Goal: Task Accomplishment & Management: Manage account settings

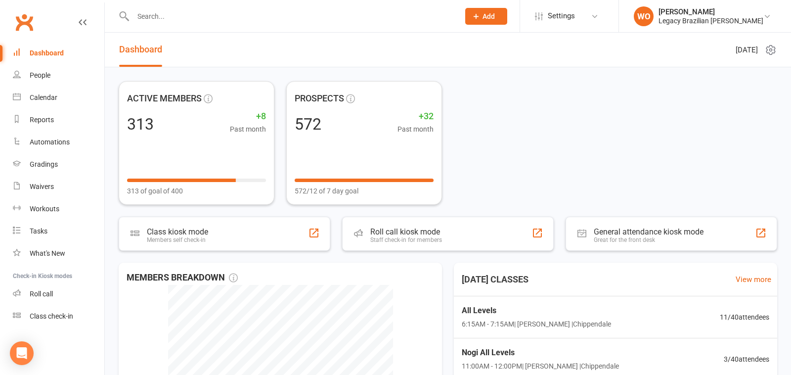
click at [56, 165] on div "Gradings" at bounding box center [44, 164] width 28 height 8
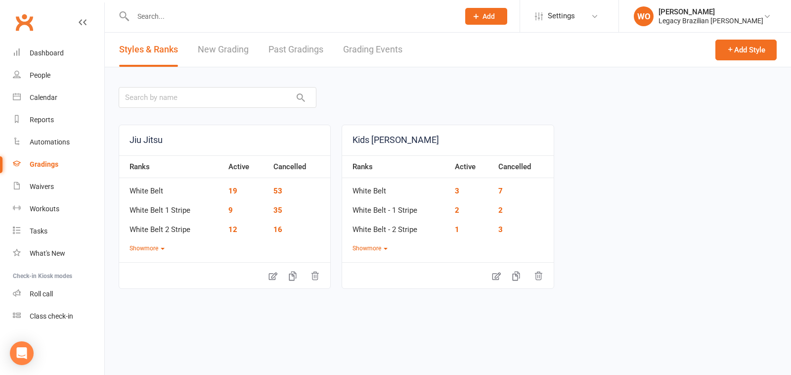
click at [238, 49] on link "New Grading" at bounding box center [223, 50] width 51 height 34
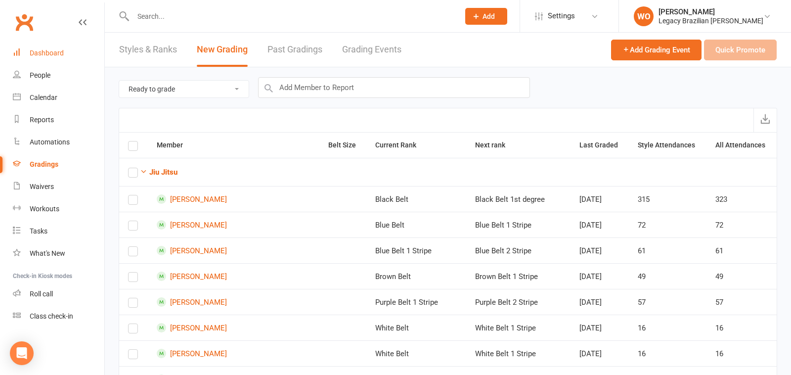
click at [44, 48] on link "Dashboard" at bounding box center [58, 53] width 91 height 22
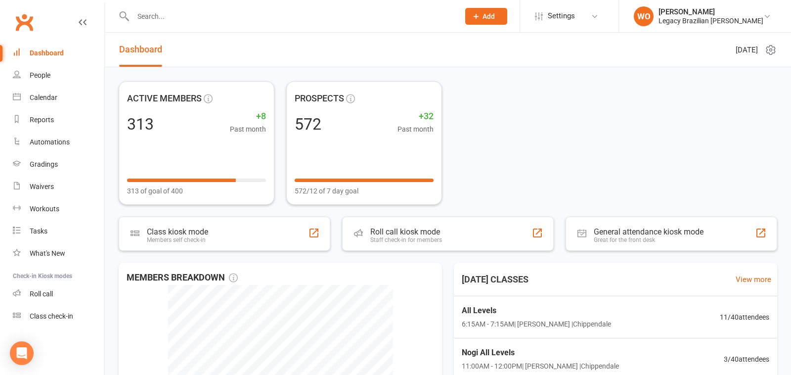
click at [276, 42] on header "Dashboard Wednesday 13th, August 2025" at bounding box center [448, 50] width 686 height 35
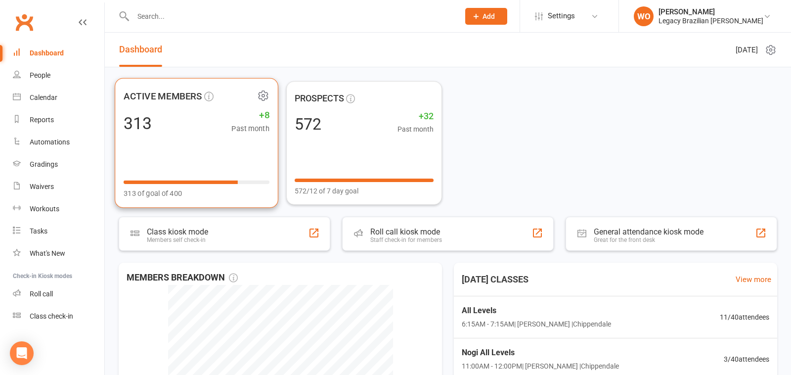
click at [212, 135] on div "ACTIVE MEMBERS 313 +8 Past month 313 of goal of 400" at bounding box center [197, 143] width 164 height 130
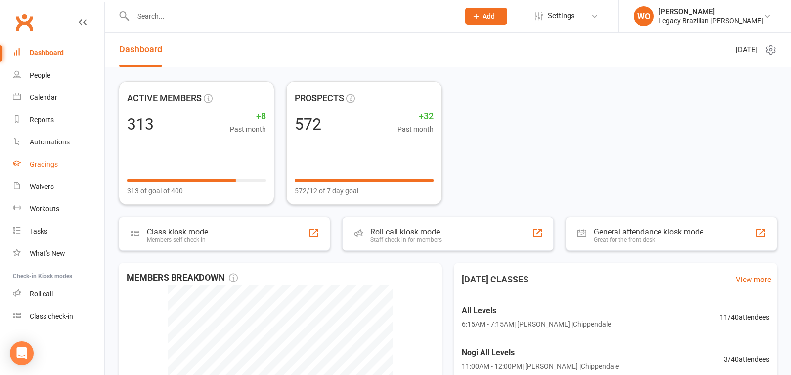
click at [53, 162] on div "Gradings" at bounding box center [44, 164] width 28 height 8
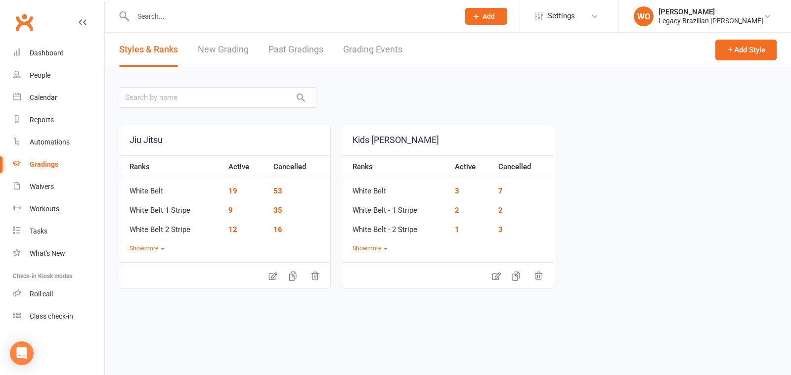
click at [207, 58] on link "New Grading" at bounding box center [223, 50] width 51 height 34
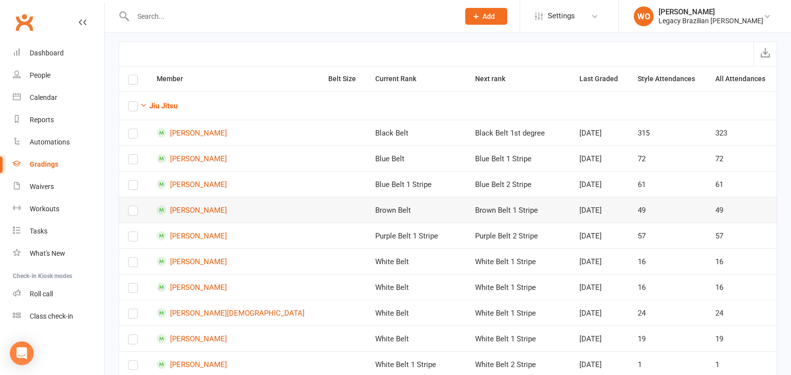
scroll to position [68, 0]
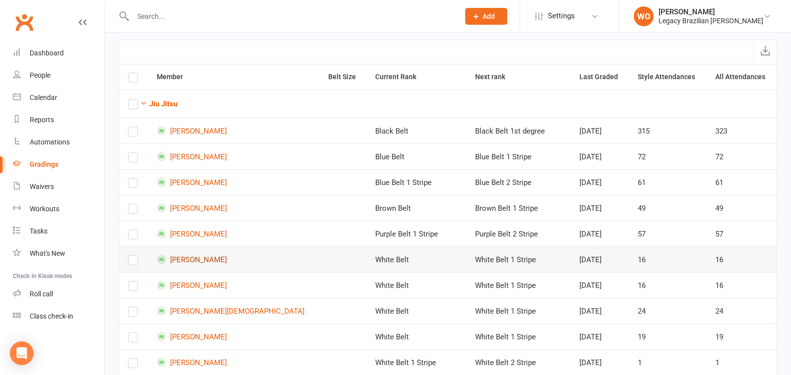
click at [214, 255] on link "Daniel Schneider" at bounding box center [234, 259] width 154 height 9
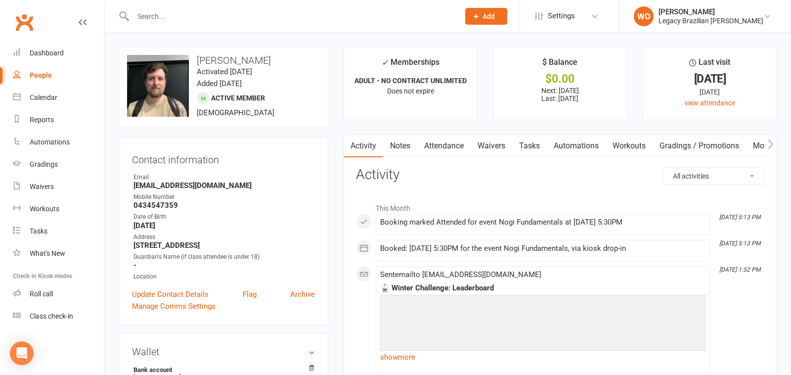
click at [452, 147] on link "Attendance" at bounding box center [443, 145] width 53 height 23
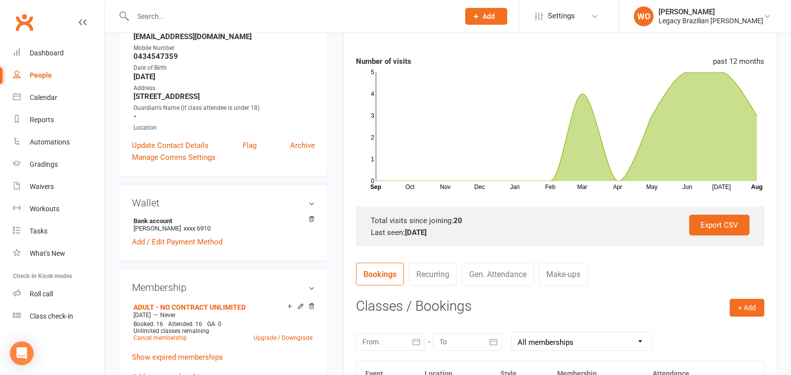
scroll to position [145, 0]
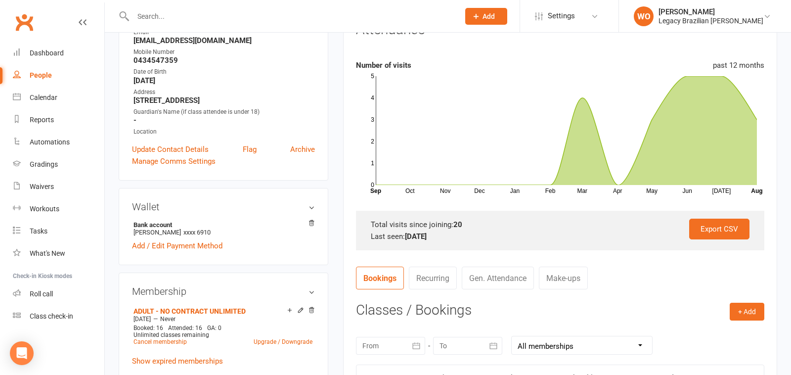
click at [477, 276] on link "Gen. Attendance" at bounding box center [498, 277] width 72 height 23
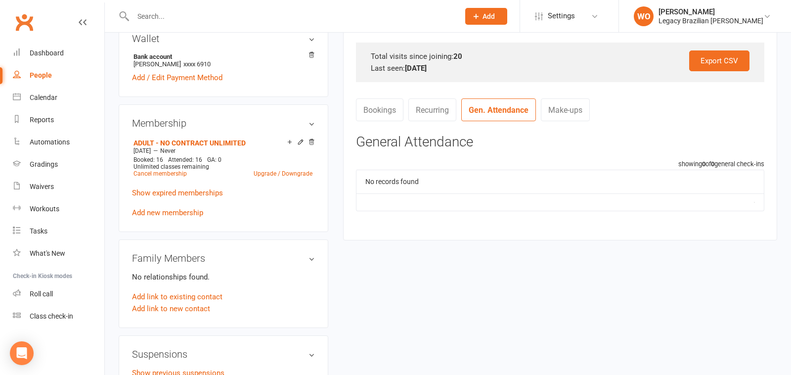
scroll to position [318, 0]
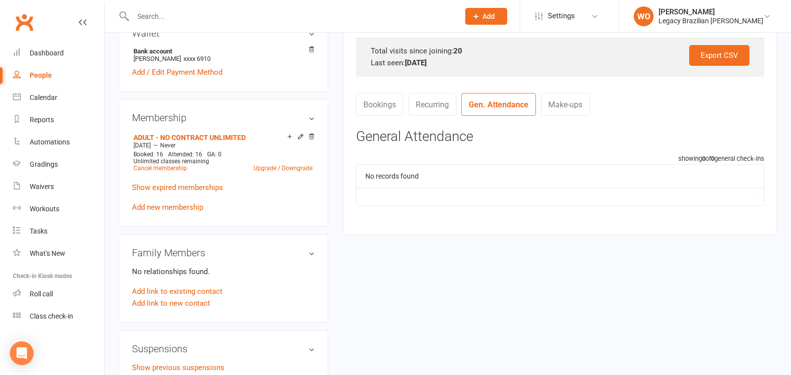
click at [376, 106] on link "Bookings" at bounding box center [379, 104] width 47 height 23
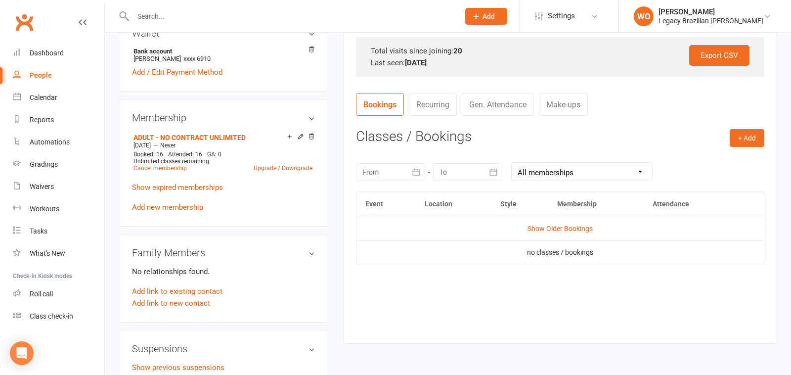
click at [394, 166] on div at bounding box center [390, 172] width 69 height 18
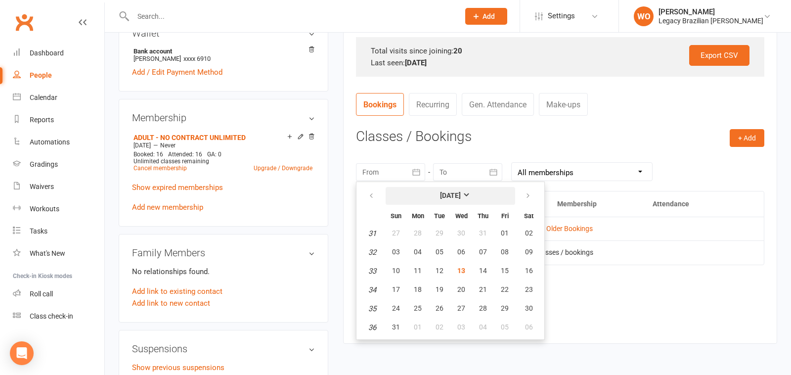
click at [432, 187] on button "[DATE]" at bounding box center [450, 196] width 129 height 18
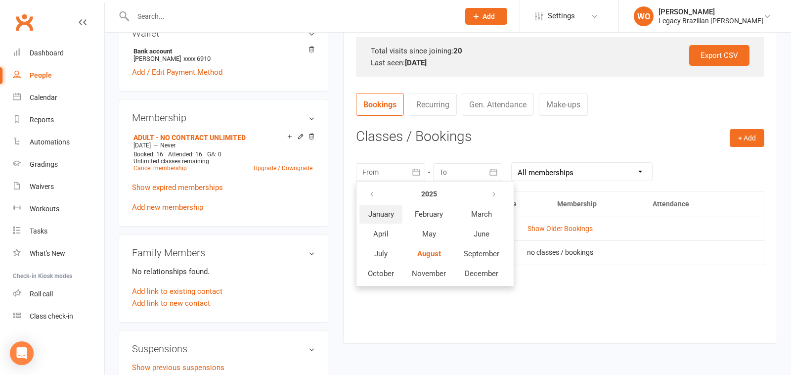
click at [397, 214] on button "January" at bounding box center [380, 214] width 43 height 19
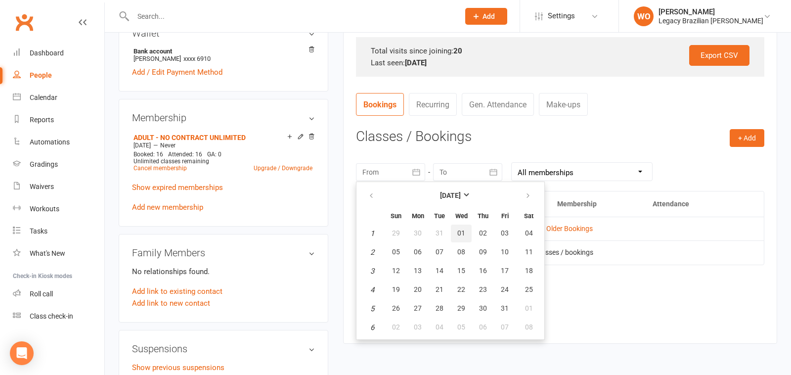
click at [462, 232] on span "01" at bounding box center [461, 233] width 8 height 8
type input "01 Jan 2025"
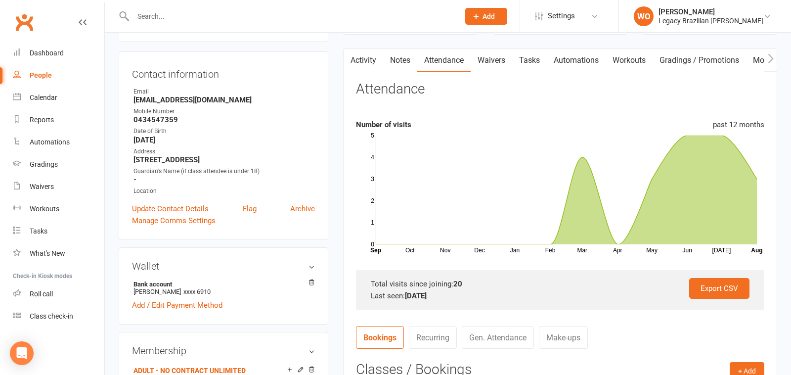
scroll to position [82, 0]
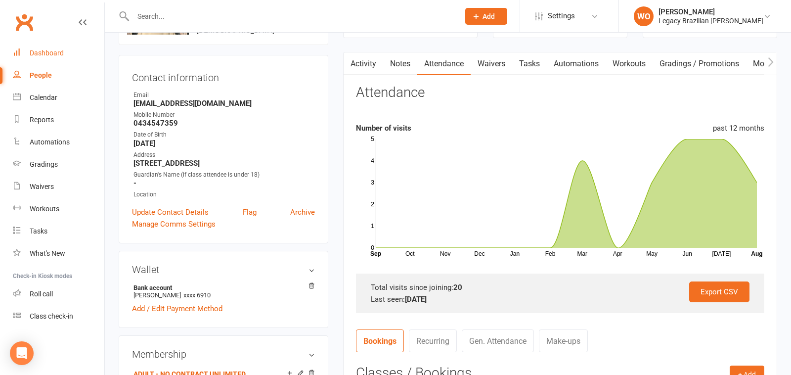
click at [53, 55] on div "Dashboard" at bounding box center [47, 53] width 34 height 8
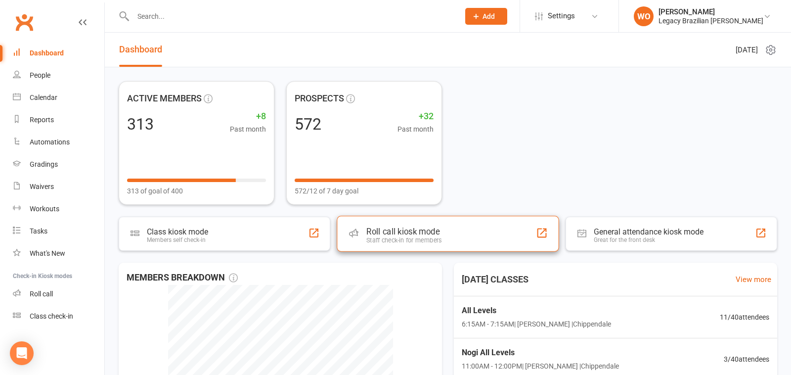
click at [399, 234] on div "Roll call kiosk mode" at bounding box center [403, 231] width 75 height 10
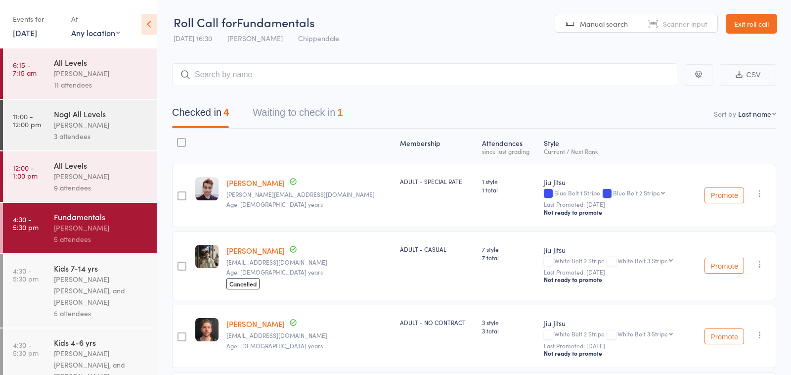
click at [112, 185] on div "9 attendees" at bounding box center [101, 187] width 94 height 11
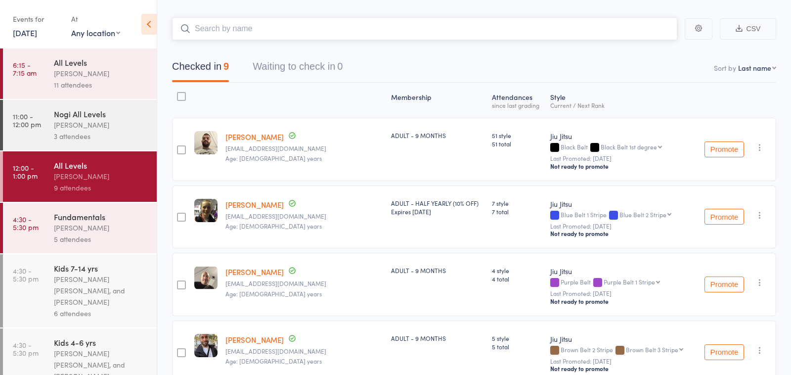
scroll to position [44, 0]
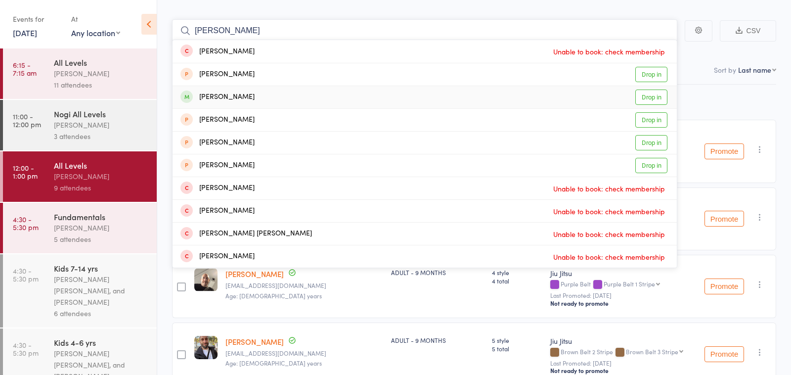
type input "rodrigo"
click at [650, 98] on link "Drop in" at bounding box center [651, 96] width 32 height 15
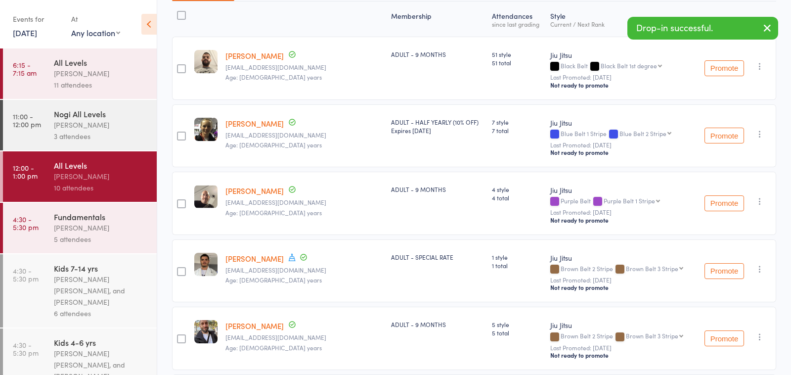
scroll to position [156, 0]
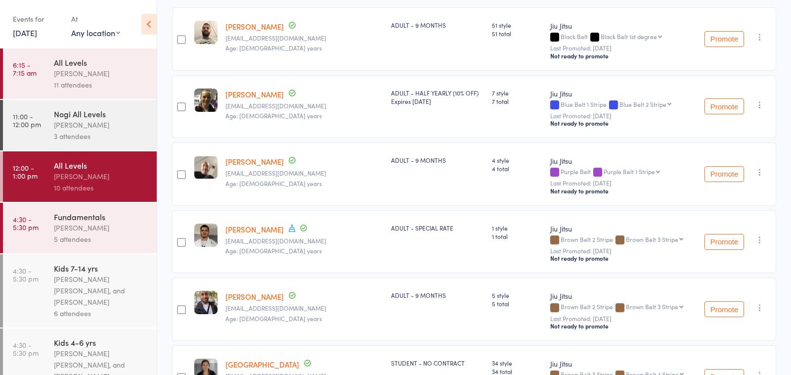
click at [264, 228] on link "Rodrigo Da silva" at bounding box center [254, 229] width 58 height 10
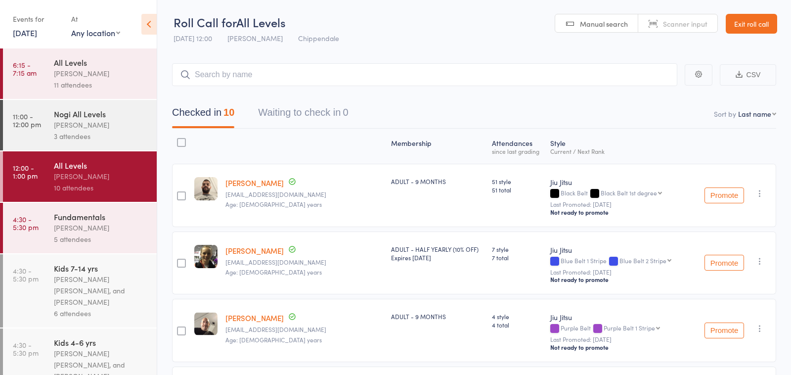
click at [759, 29] on link "Exit roll call" at bounding box center [751, 24] width 51 height 20
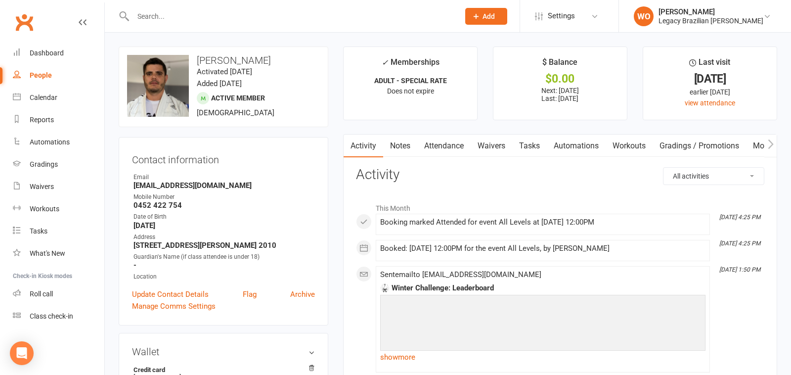
click at [241, 63] on h3 "Rodrigo Da silva" at bounding box center [223, 60] width 193 height 11
click at [179, 293] on link "Update Contact Details" at bounding box center [170, 294] width 77 height 12
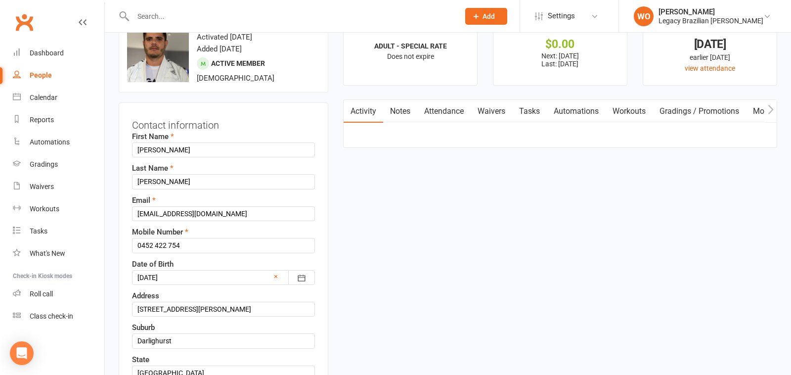
scroll to position [46, 0]
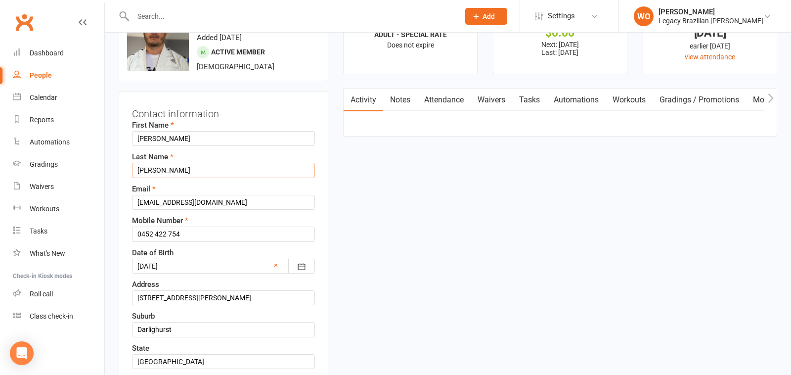
click at [141, 169] on input "Da silva" at bounding box center [223, 170] width 183 height 15
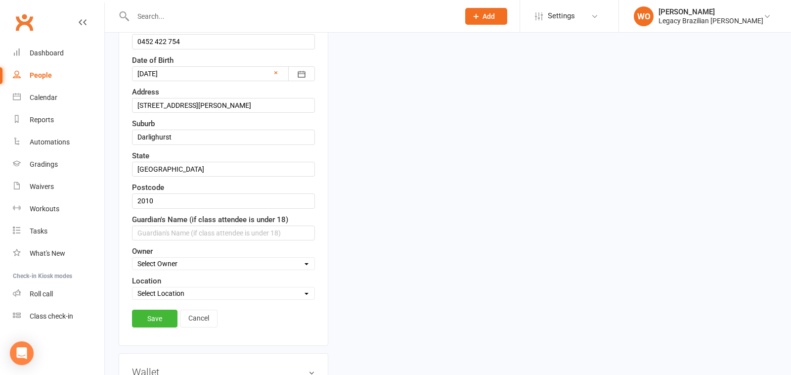
scroll to position [243, 0]
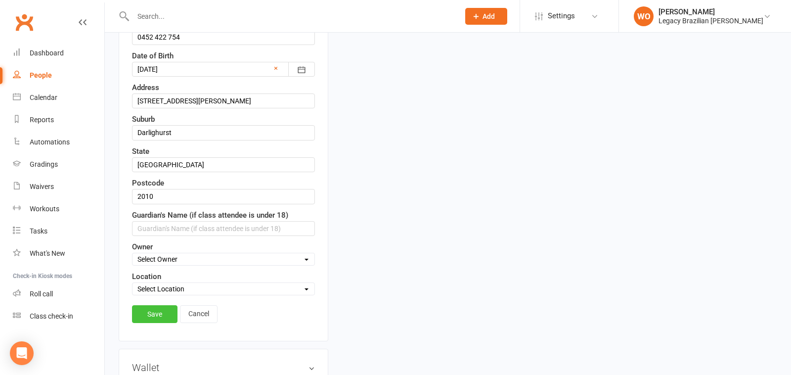
type input "da Silva"
click at [166, 305] on link "Save" at bounding box center [154, 314] width 45 height 18
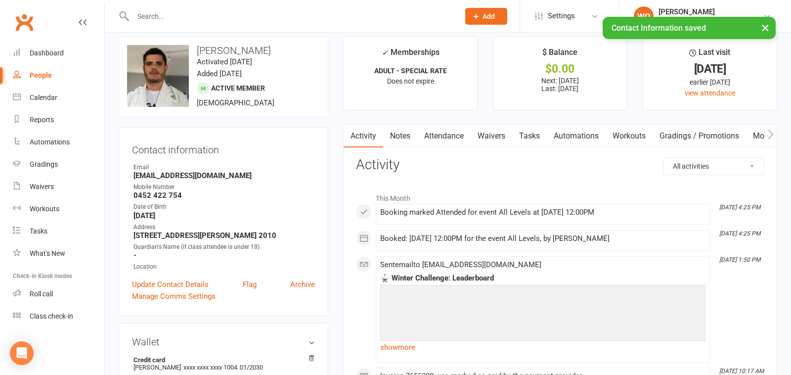
scroll to position [0, 0]
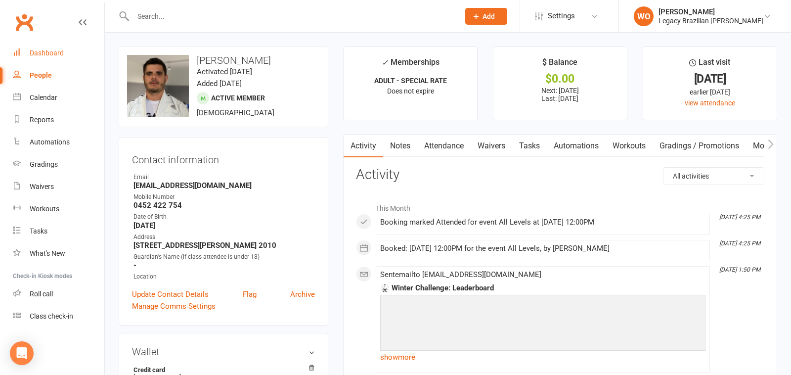
click at [60, 44] on link "Dashboard" at bounding box center [58, 53] width 91 height 22
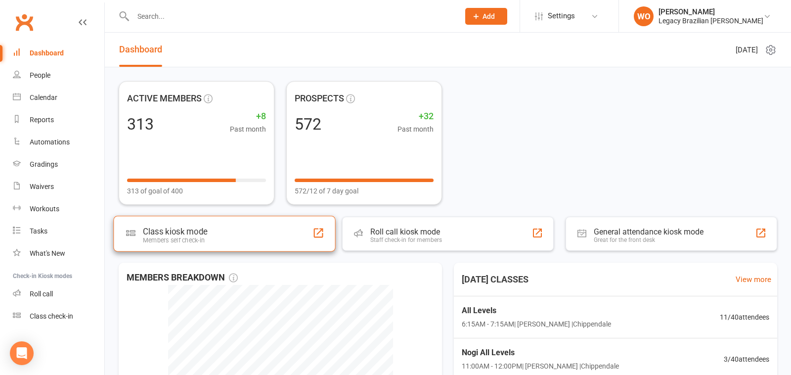
click at [234, 229] on div "Class kiosk mode Members self check-in" at bounding box center [224, 233] width 222 height 36
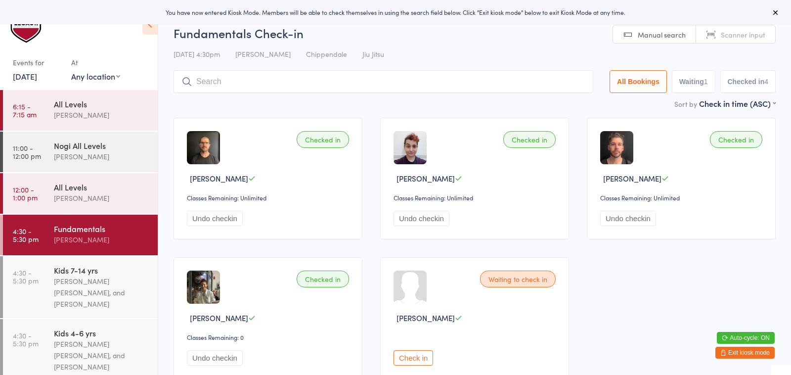
click at [771, 8] on button at bounding box center [776, 12] width 12 height 12
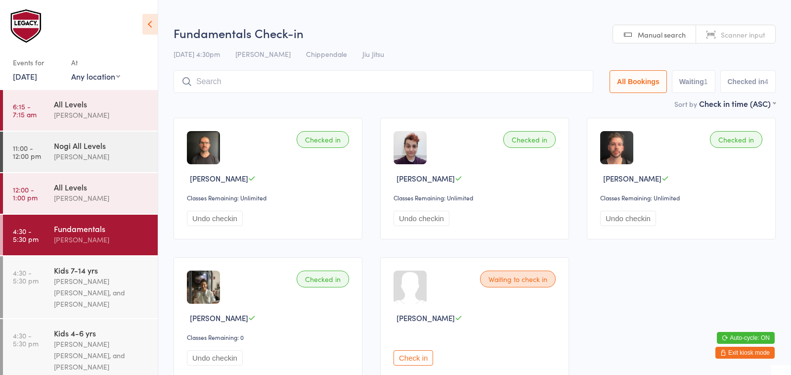
click at [748, 355] on button "Exit kiosk mode" at bounding box center [744, 352] width 59 height 12
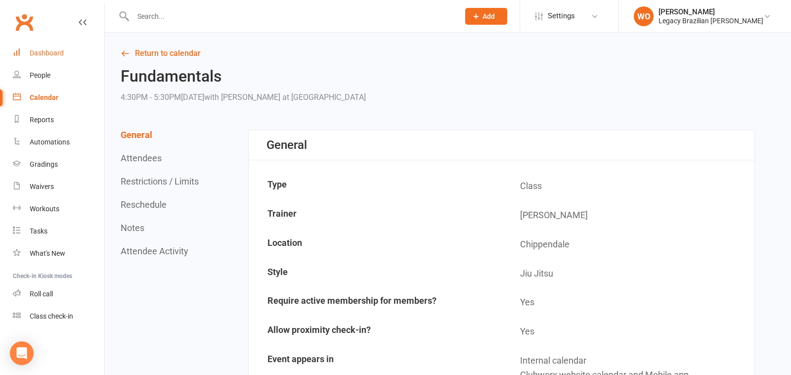
click at [56, 44] on link "Dashboard" at bounding box center [58, 53] width 91 height 22
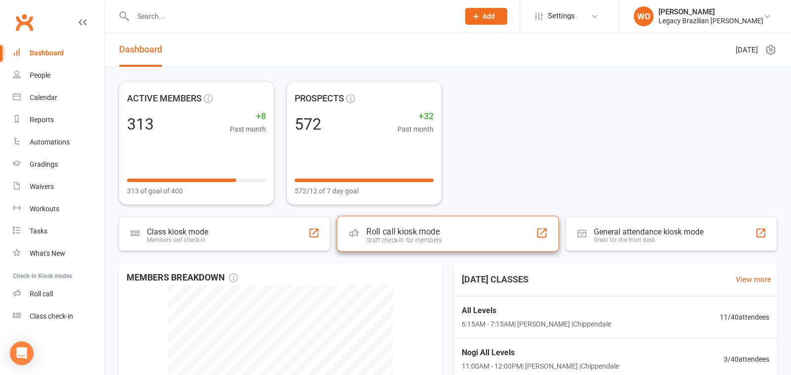
click at [401, 228] on div "Roll call kiosk mode" at bounding box center [403, 231] width 75 height 10
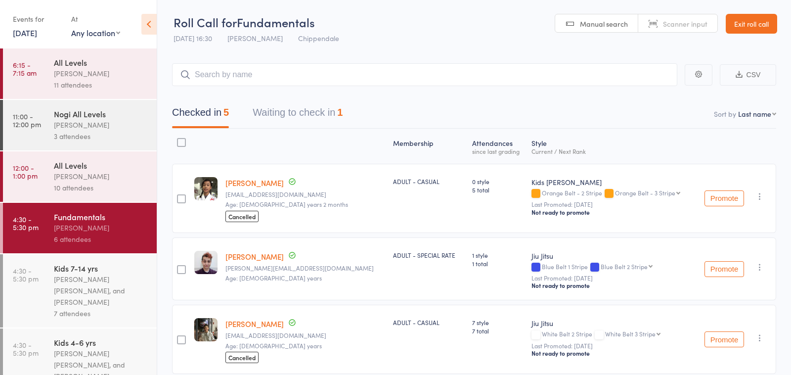
click at [115, 181] on div "[PERSON_NAME]" at bounding box center [101, 176] width 94 height 11
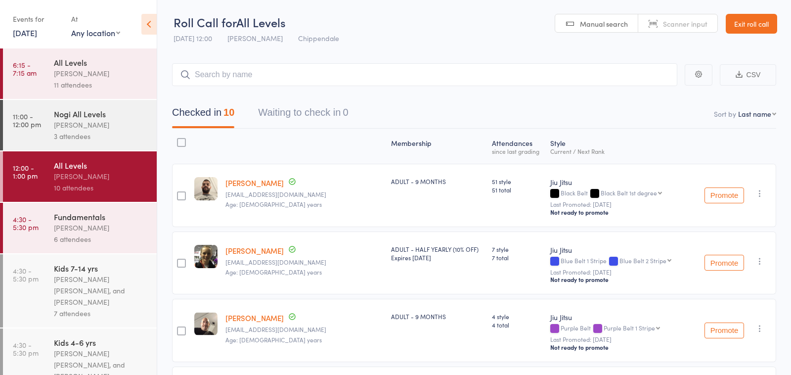
click at [106, 135] on div "3 attendees" at bounding box center [101, 135] width 94 height 11
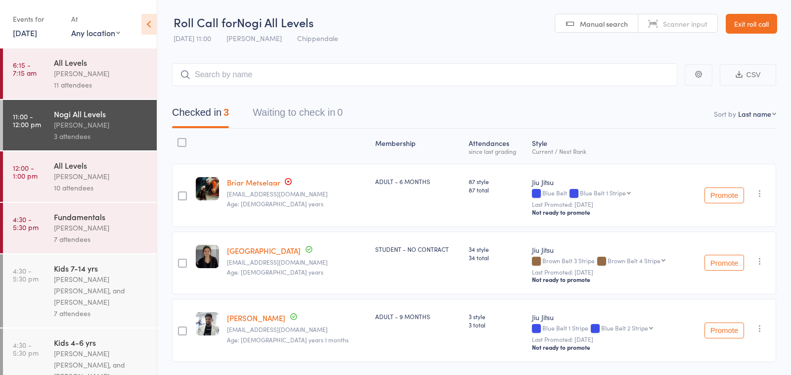
click at [121, 65] on div "All Levels" at bounding box center [101, 62] width 94 height 11
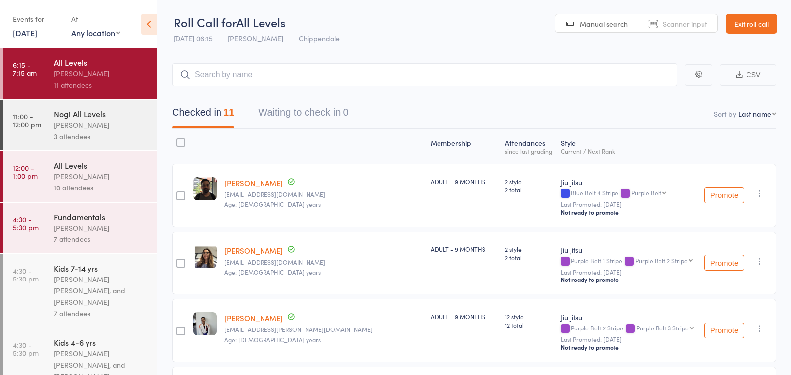
click at [90, 237] on div "7 attendees" at bounding box center [101, 238] width 94 height 11
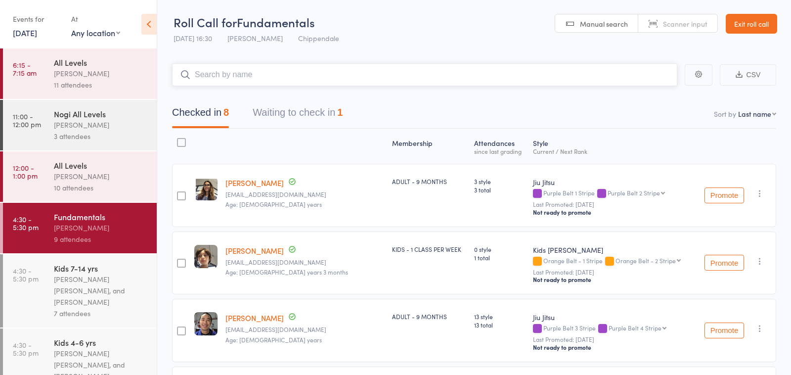
click at [286, 116] on button "Waiting to check in 1" at bounding box center [298, 115] width 90 height 26
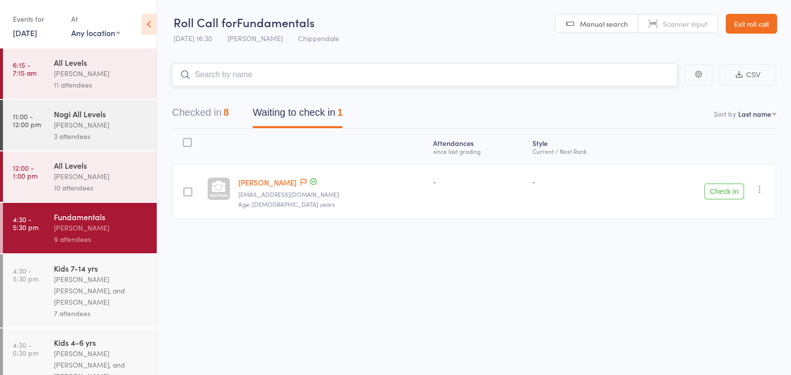
click at [206, 113] on button "Checked in 8" at bounding box center [200, 115] width 57 height 26
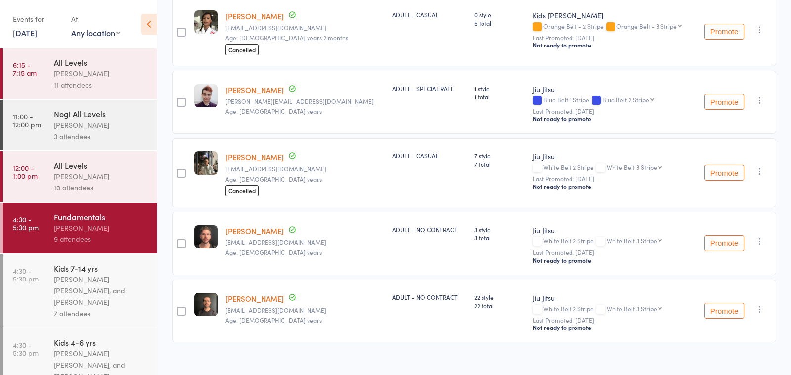
scroll to position [379, 0]
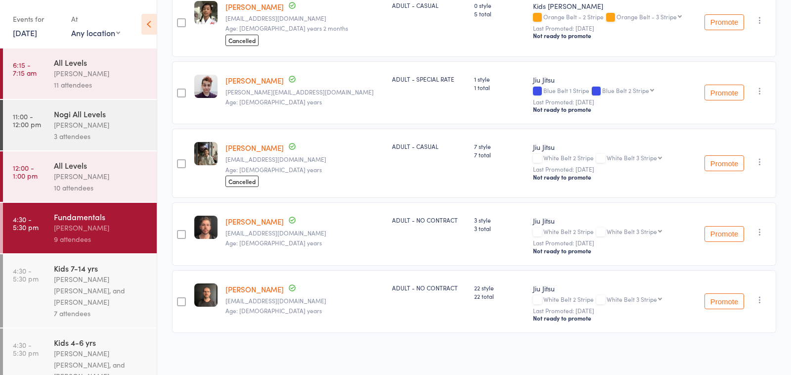
click at [107, 295] on div "Werique Oliveira, Carlos Henrique Santos Pinto, and Peter Yabsley" at bounding box center [101, 290] width 94 height 34
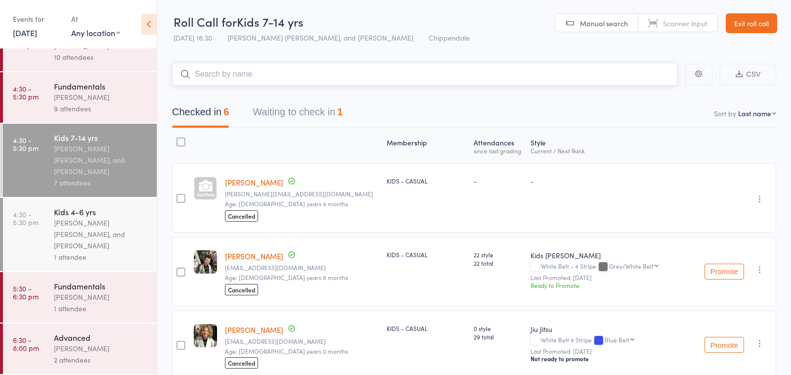
scroll to position [133, 0]
click at [110, 228] on div "Werique Oliveira, Carlos Henrique Santos Pinto, and Peter Yabsley" at bounding box center [101, 234] width 94 height 34
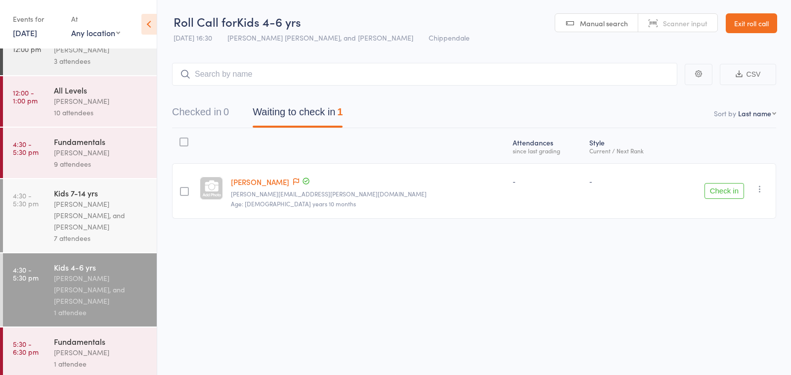
scroll to position [133, 0]
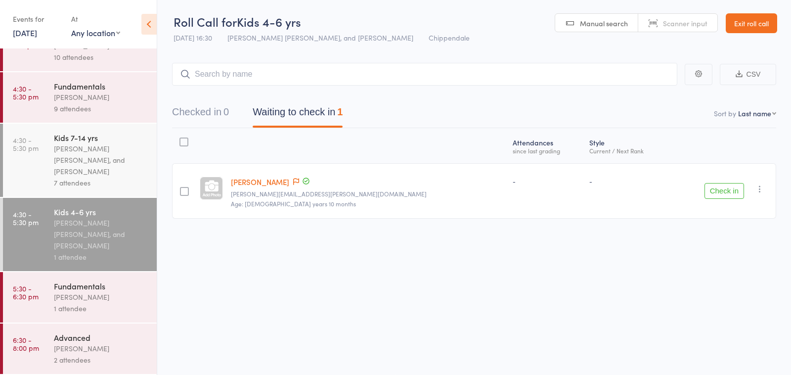
click at [94, 307] on div "1 attendee" at bounding box center [101, 307] width 94 height 11
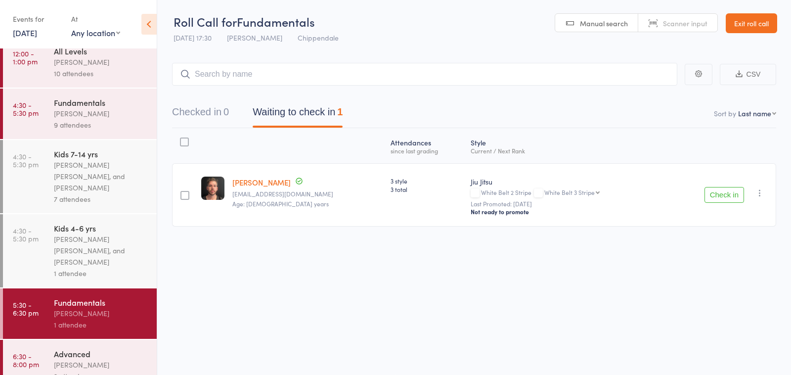
scroll to position [133, 0]
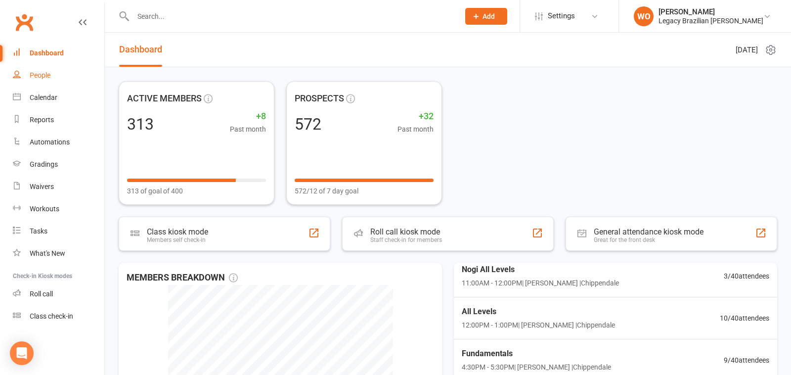
click at [59, 74] on link "People" at bounding box center [58, 75] width 91 height 22
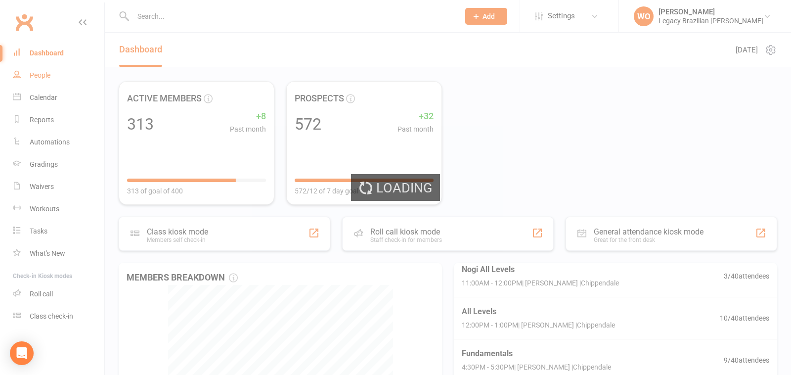
select select "100"
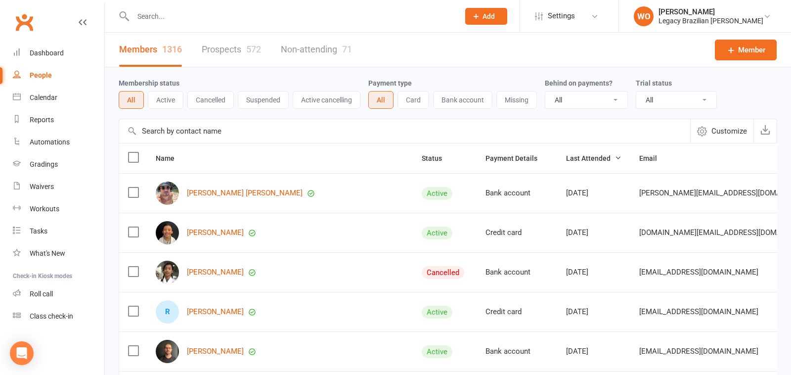
click at [171, 103] on button "Active" at bounding box center [166, 100] width 36 height 18
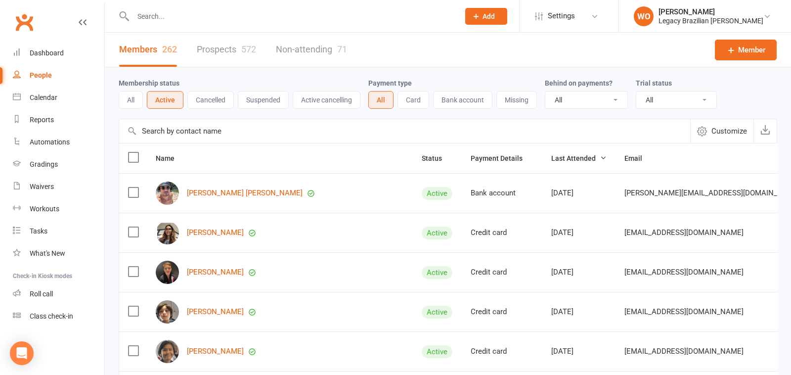
click at [266, 98] on button "Suspended" at bounding box center [263, 100] width 51 height 18
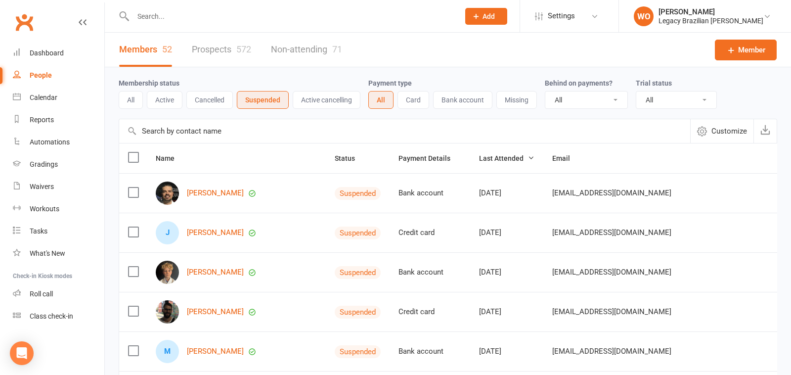
click at [210, 99] on button "Cancelled" at bounding box center [209, 100] width 46 height 18
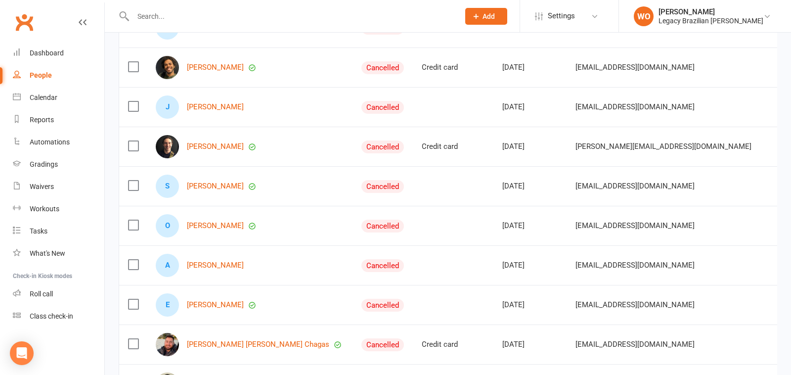
scroll to position [1124, 0]
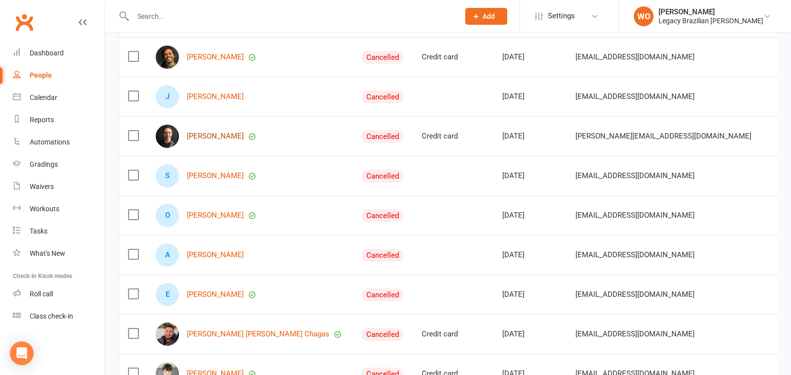
click at [220, 132] on link "William Hurley" at bounding box center [215, 136] width 57 height 8
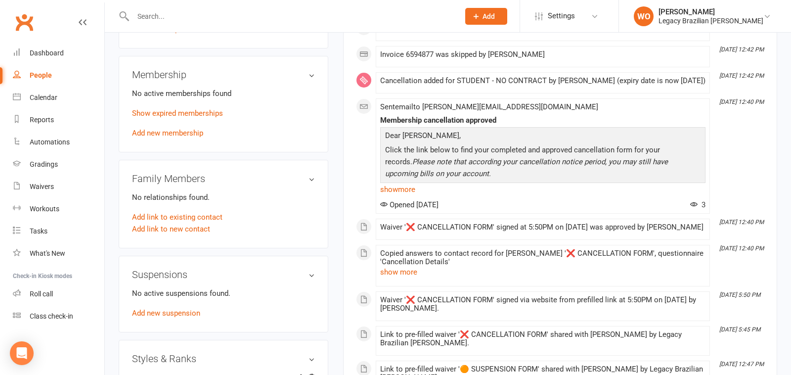
scroll to position [376, 0]
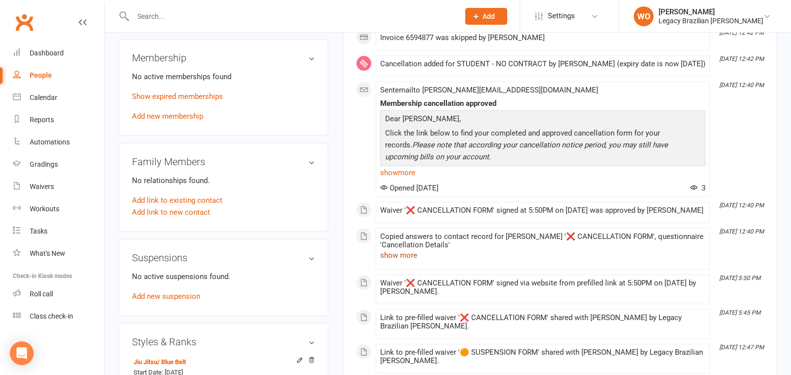
click at [409, 261] on button "show more" at bounding box center [398, 255] width 37 height 12
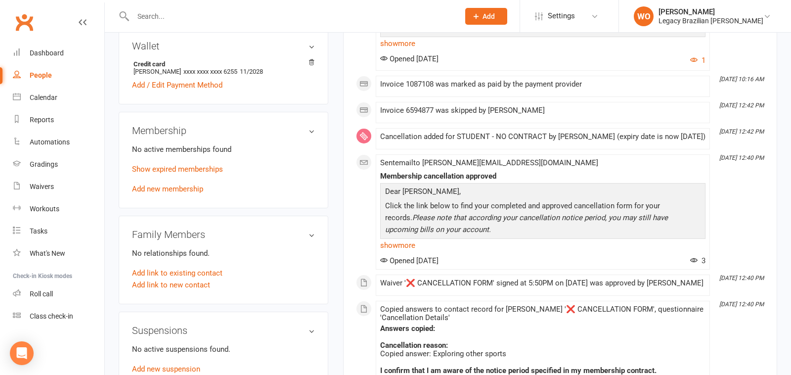
scroll to position [214, 0]
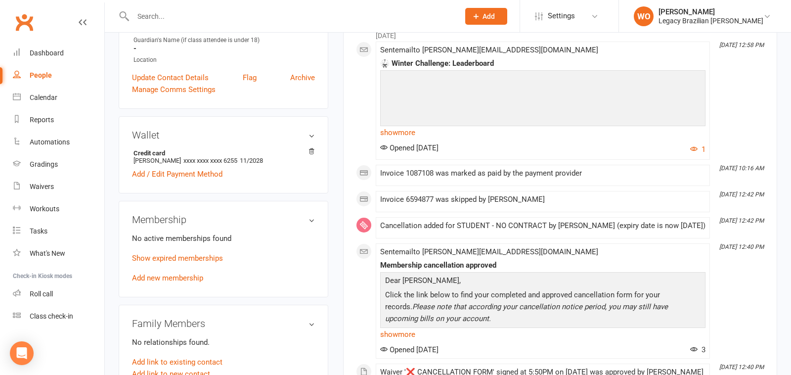
select select "100"
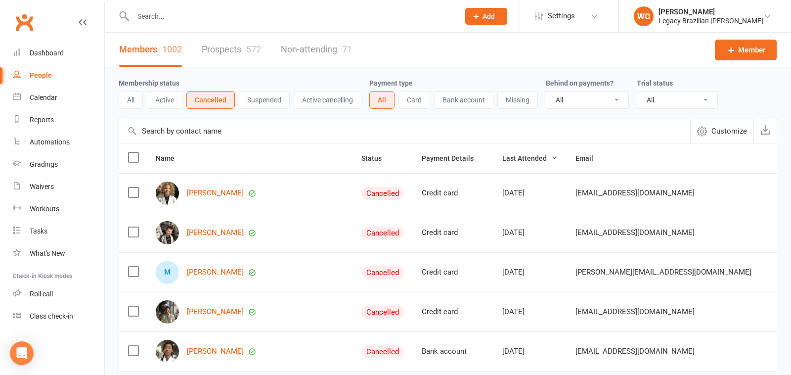
click at [255, 101] on button "Suspended" at bounding box center [264, 100] width 51 height 18
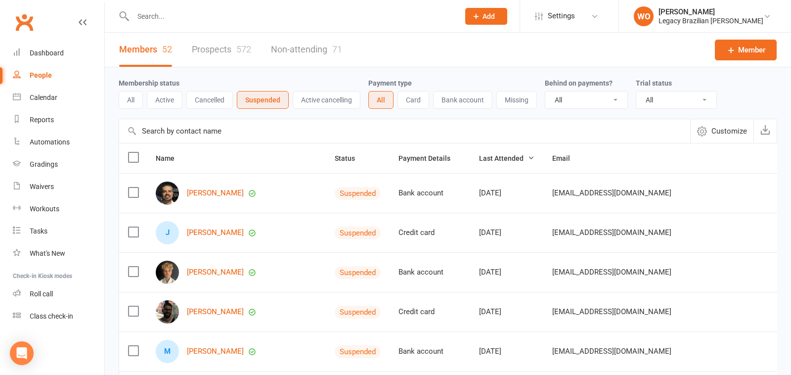
click at [315, 96] on button "Active cancelling" at bounding box center [327, 100] width 68 height 18
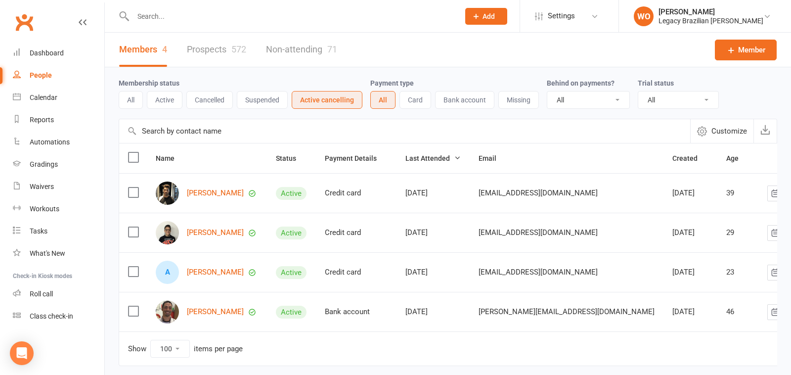
click at [159, 42] on link "Members 4" at bounding box center [143, 50] width 48 height 34
click at [166, 97] on button "Active" at bounding box center [165, 100] width 36 height 18
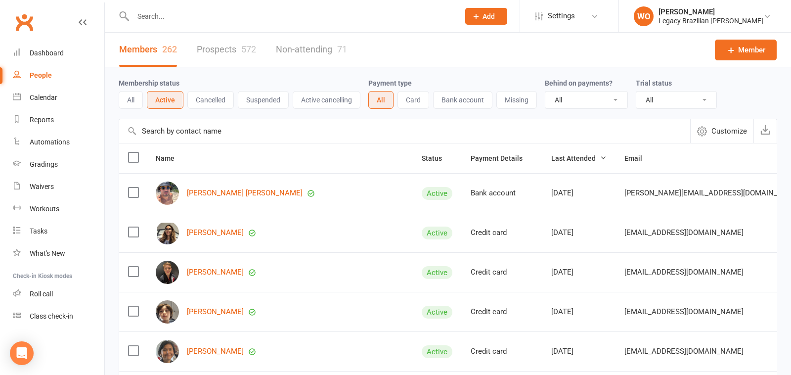
click at [657, 104] on select "All Active and expired trials All active trials Active trial (no other membersh…" at bounding box center [676, 99] width 80 height 17
click at [169, 158] on span "Name" at bounding box center [171, 158] width 30 height 8
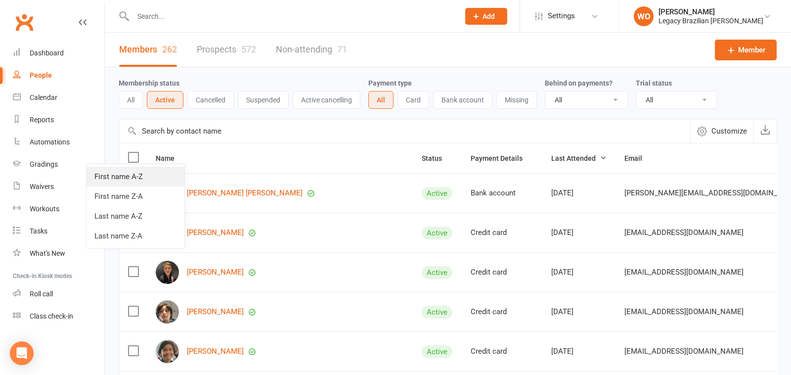
click at [146, 173] on link "First name A-Z" at bounding box center [135, 177] width 98 height 20
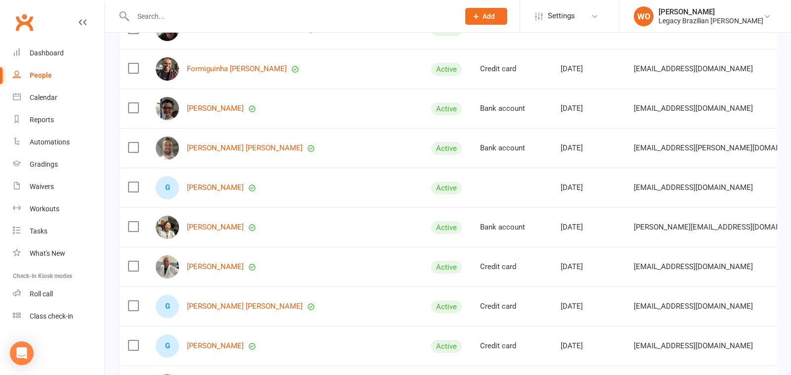
scroll to position [3816, 0]
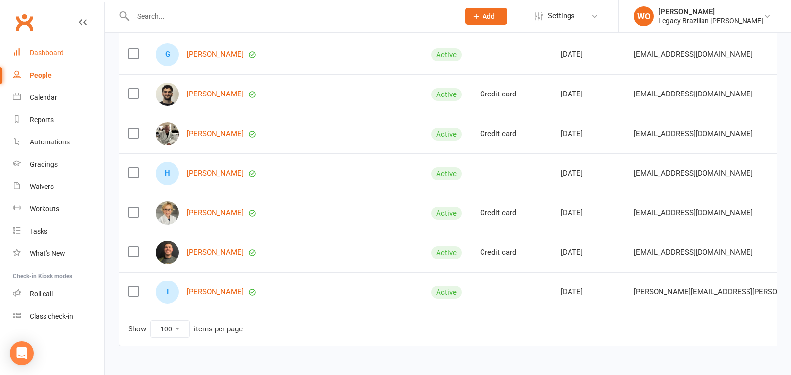
click at [63, 53] on link "Dashboard" at bounding box center [58, 53] width 91 height 22
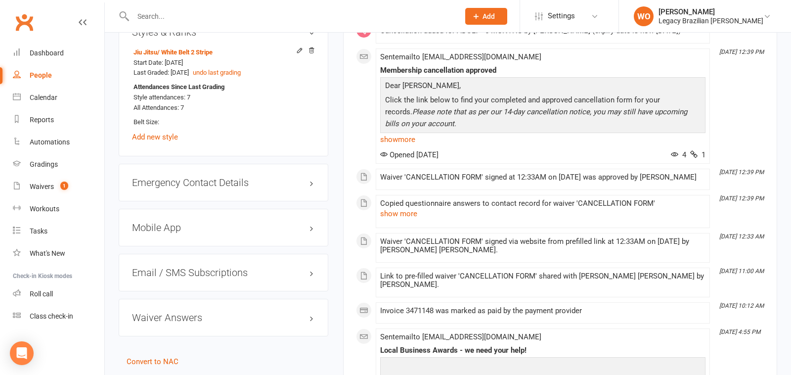
scroll to position [700, 0]
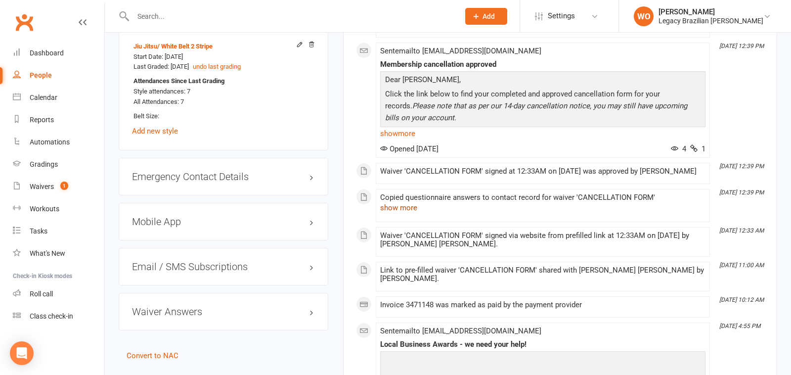
click at [404, 214] on button "show more" at bounding box center [398, 208] width 37 height 12
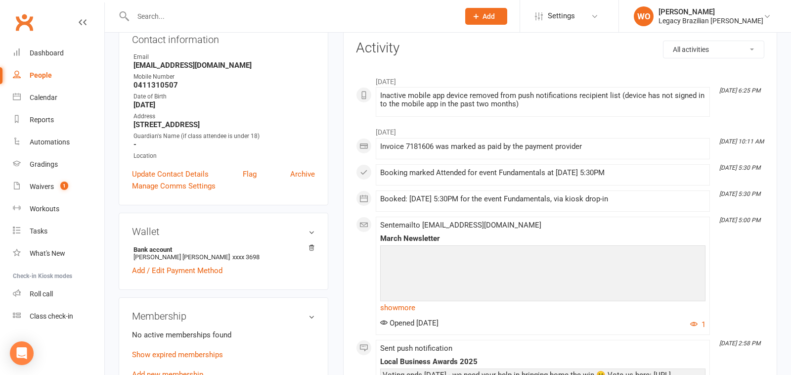
scroll to position [108, 0]
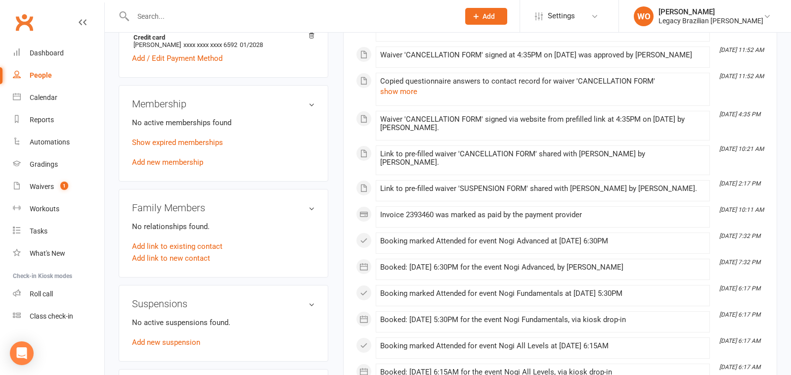
scroll to position [338, 0]
click at [413, 97] on button "show more" at bounding box center [398, 92] width 37 height 12
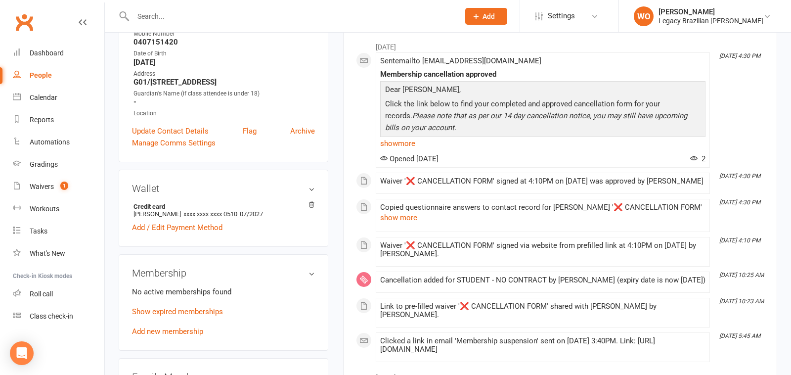
scroll to position [180, 0]
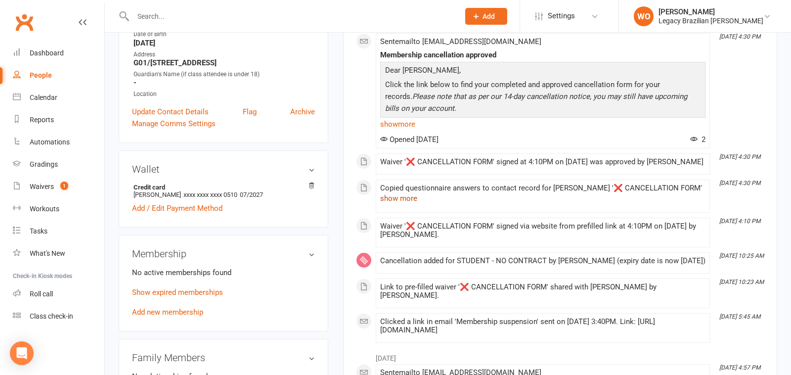
click at [404, 198] on button "show more" at bounding box center [398, 198] width 37 height 12
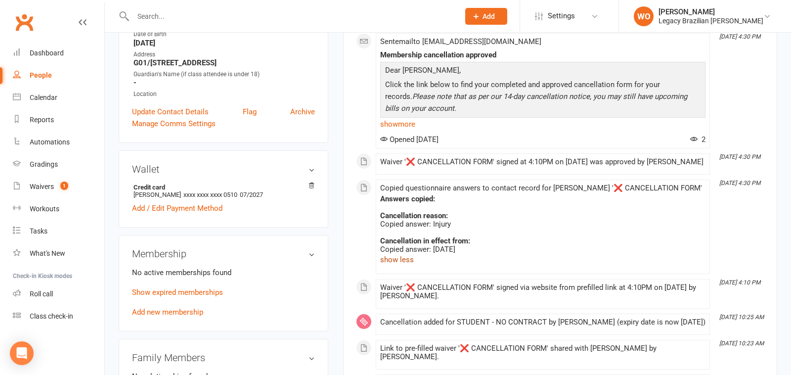
scroll to position [0, 0]
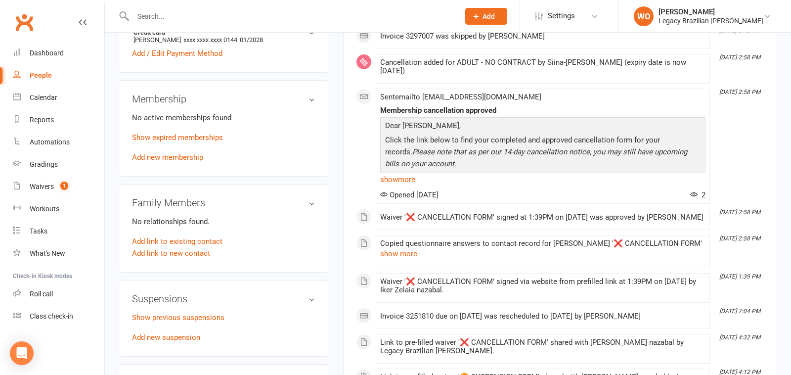
scroll to position [342, 0]
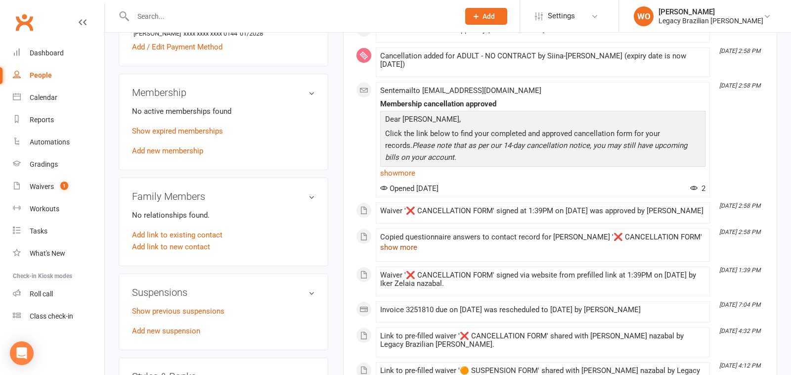
click at [406, 252] on button "show more" at bounding box center [398, 247] width 37 height 12
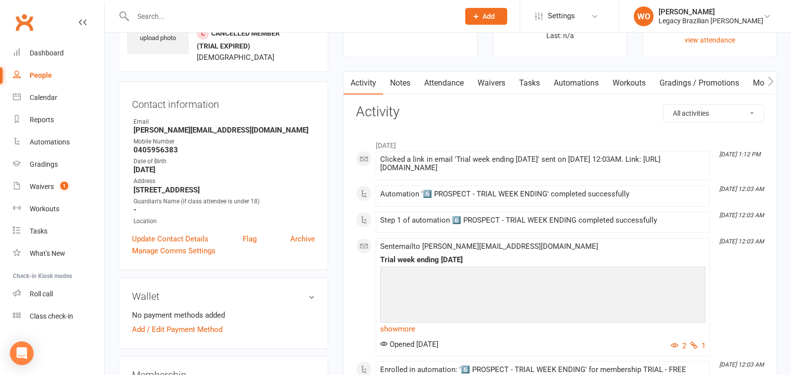
scroll to position [62, 0]
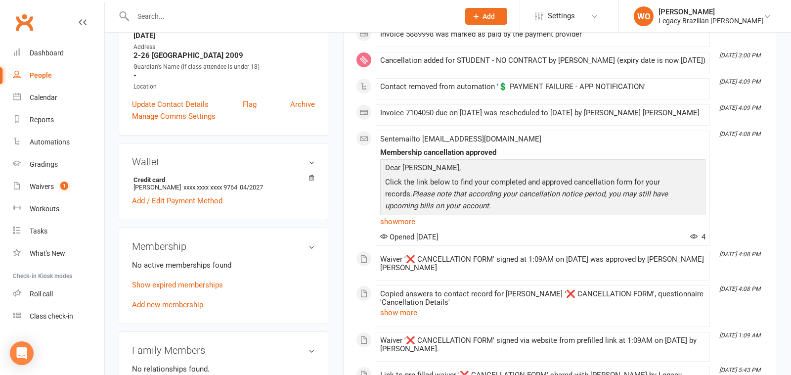
scroll to position [191, 0]
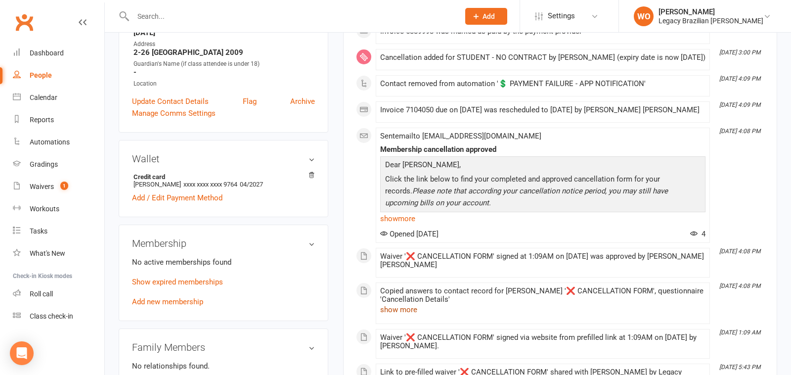
click at [412, 313] on button "show more" at bounding box center [398, 309] width 37 height 12
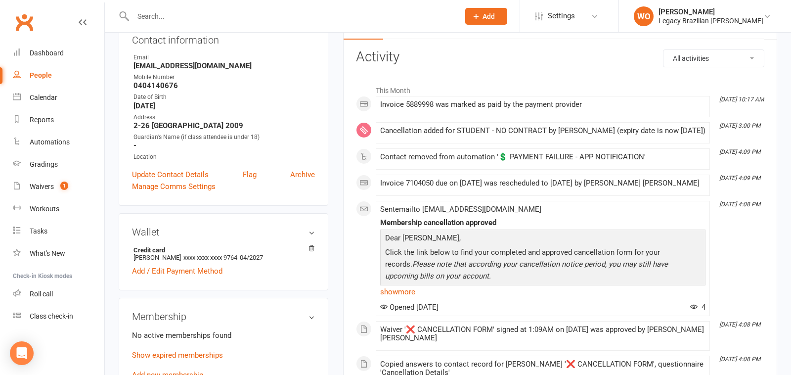
scroll to position [0, 0]
